Goal: Download file/media

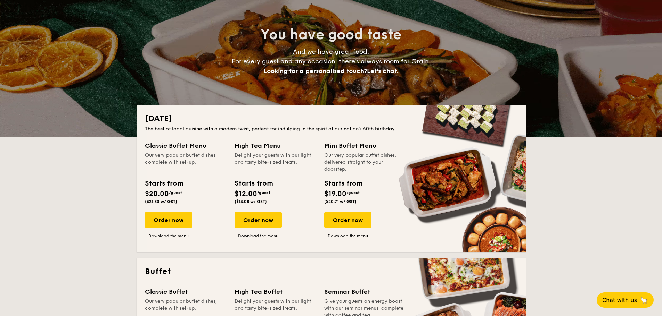
scroll to position [104, 0]
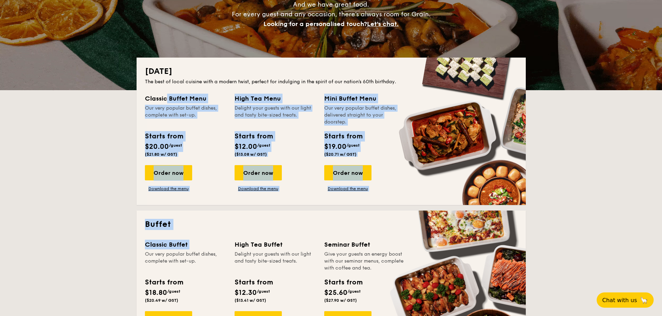
drag, startPoint x: 101, startPoint y: 161, endPoint x: 101, endPoint y: 261, distance: 100.1
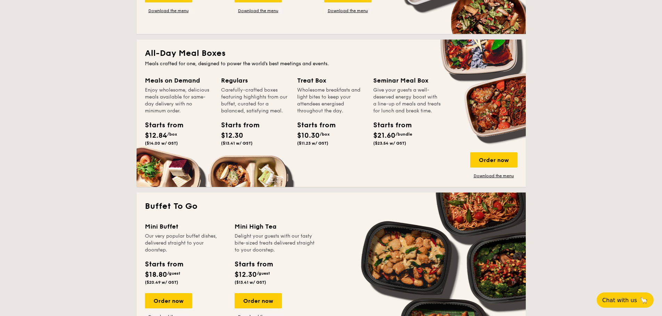
scroll to position [417, 0]
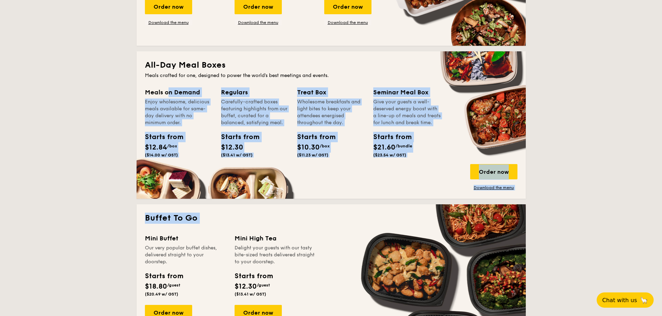
drag, startPoint x: 96, startPoint y: 145, endPoint x: 93, endPoint y: 164, distance: 19.6
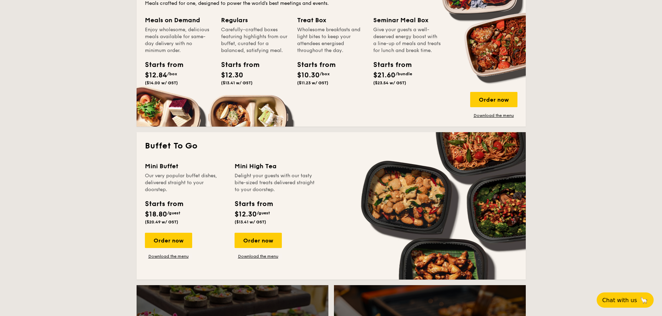
scroll to position [556, 0]
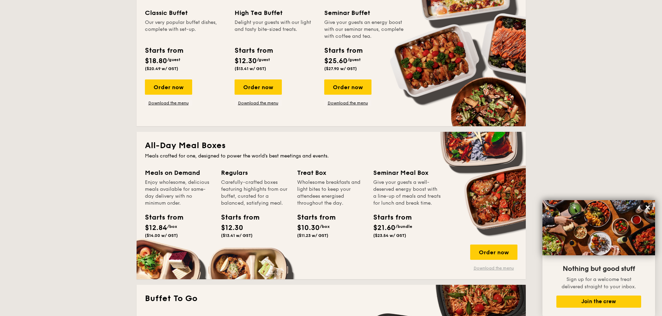
scroll to position [347, 0]
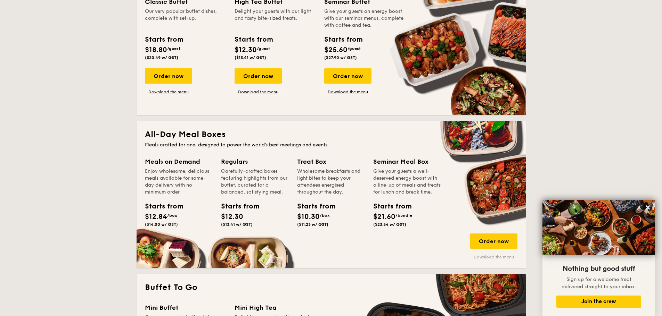
click at [485, 256] on link "Download the menu" at bounding box center [493, 258] width 47 height 6
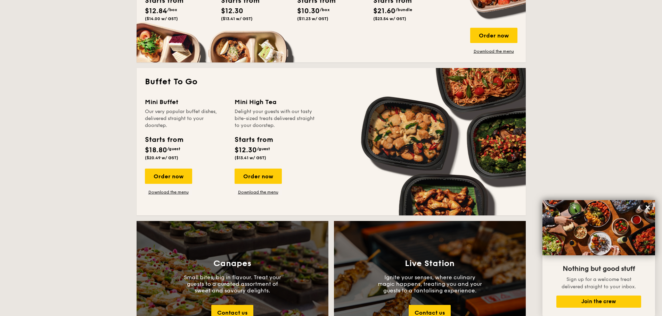
scroll to position [556, 0]
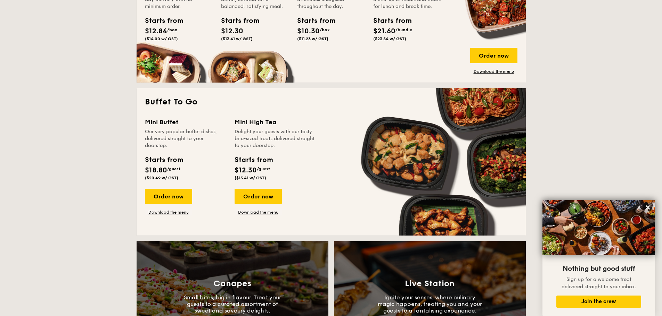
scroll to position [521, 0]
